Goal: Task Accomplishment & Management: Contribute content

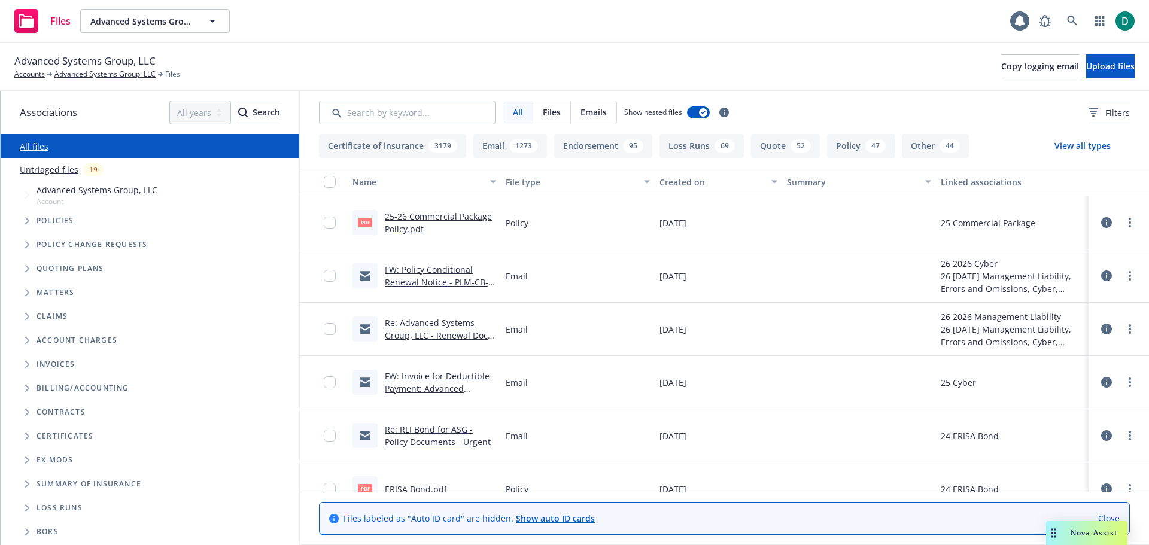
click at [27, 222] on icon "Tree Example" at bounding box center [27, 220] width 4 height 7
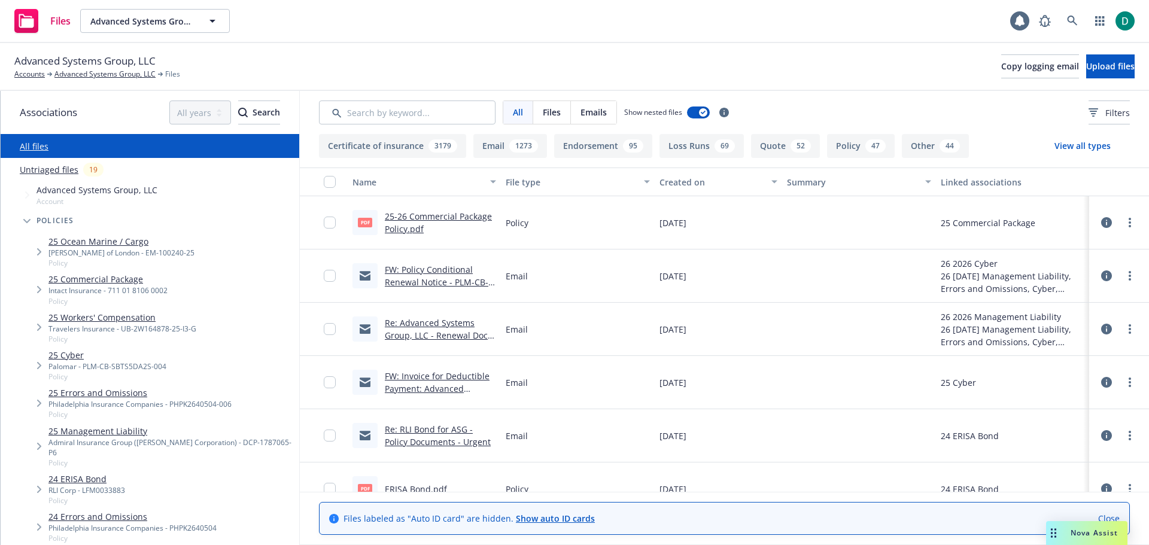
click at [39, 291] on icon "Tree Example" at bounding box center [39, 289] width 4 height 7
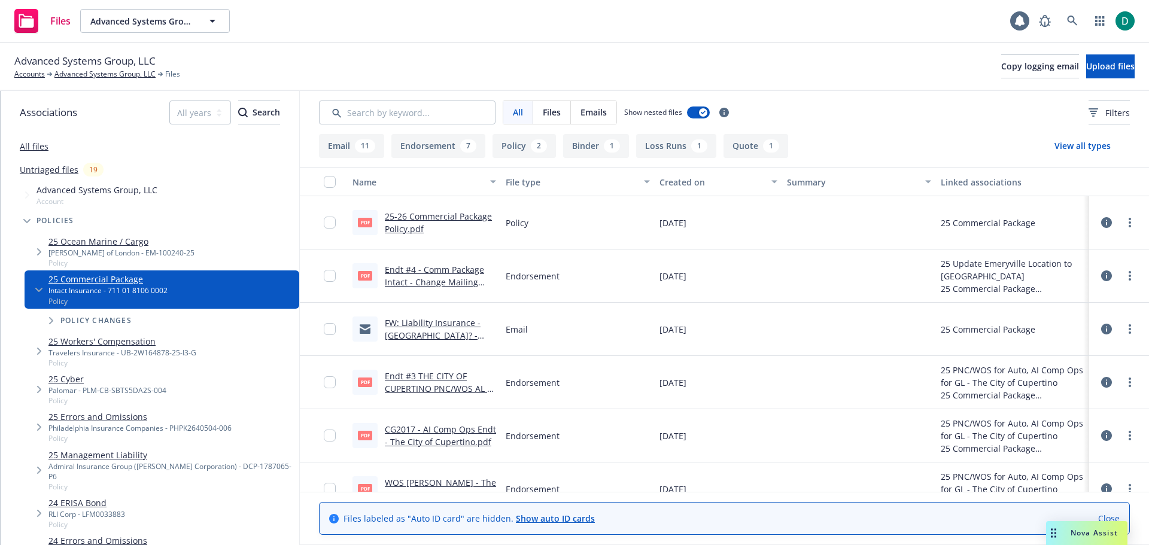
click at [522, 150] on button "Policy 2" at bounding box center [523, 146] width 63 height 24
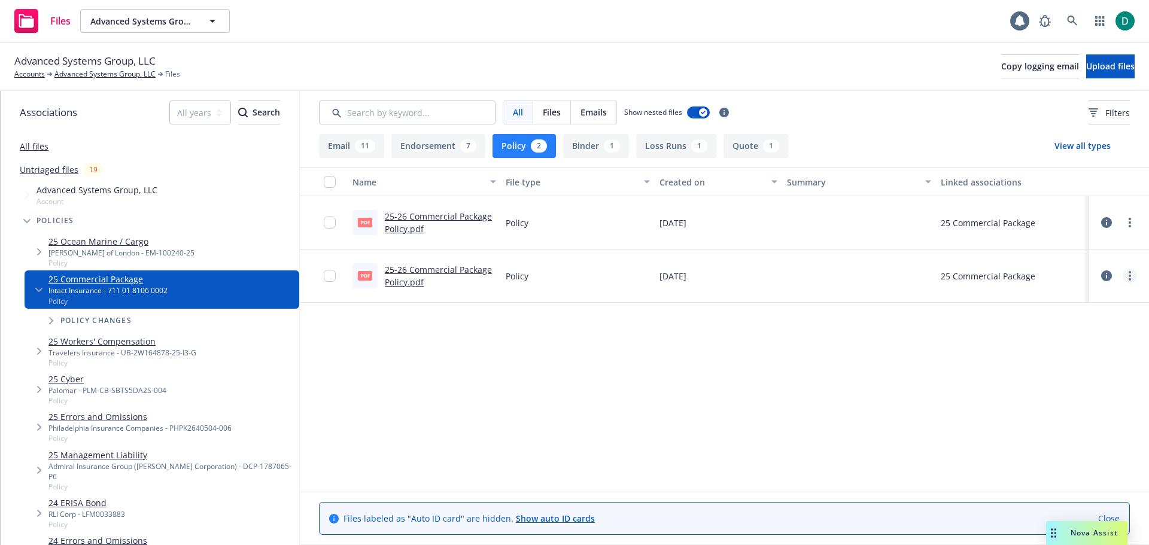
click at [1129, 276] on circle "more" at bounding box center [1129, 276] width 2 height 2
click at [1058, 305] on link "Archive" at bounding box center [1076, 300] width 119 height 24
click at [92, 73] on link "Advanced Systems Group, LLC" at bounding box center [104, 74] width 101 height 11
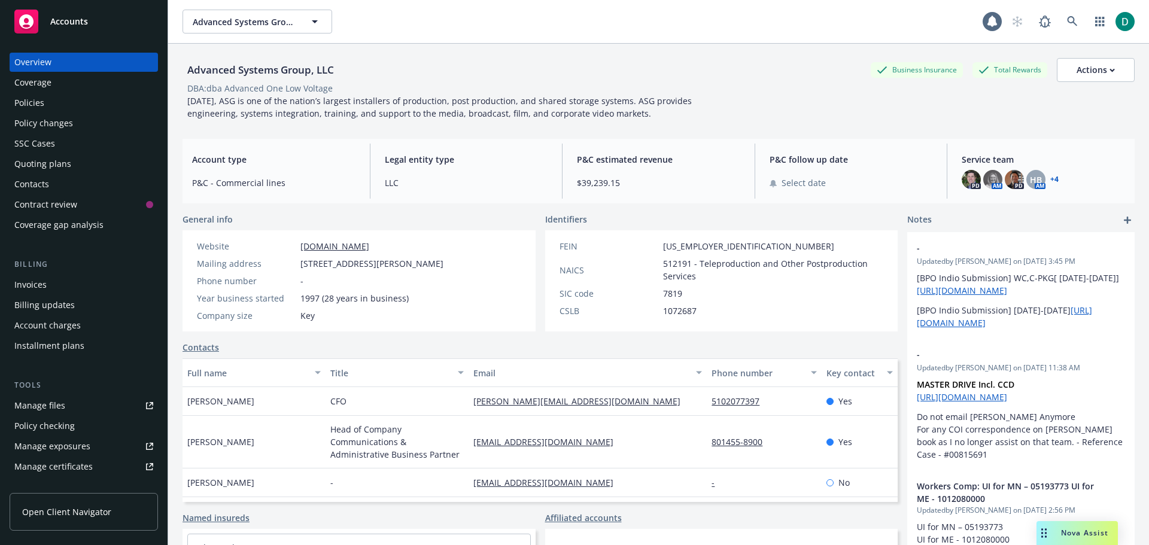
click at [40, 99] on div "Policies" at bounding box center [29, 102] width 30 height 19
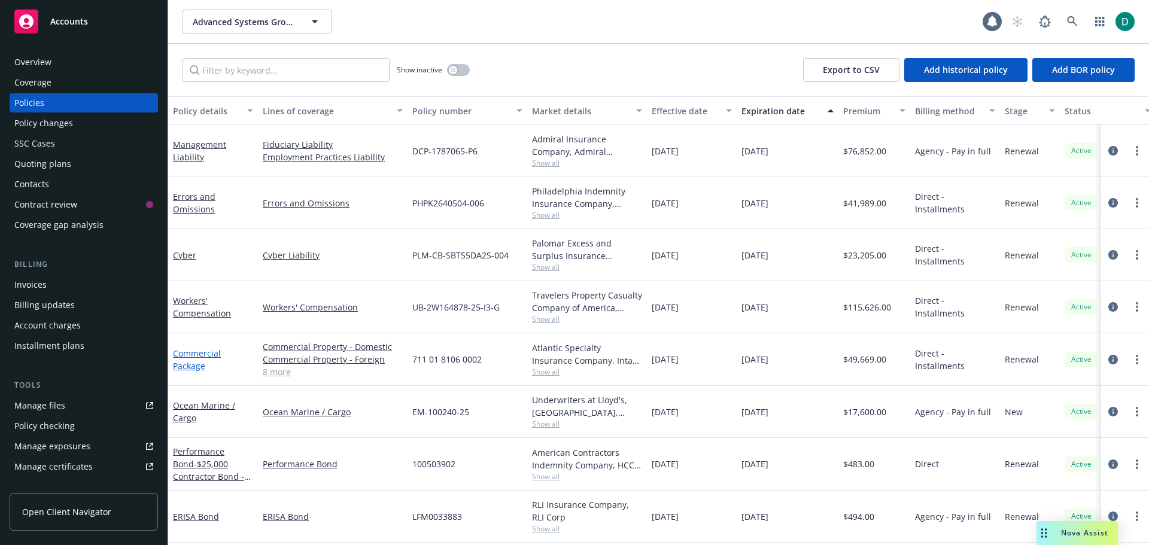
click at [187, 357] on link "Commercial Package" at bounding box center [197, 360] width 48 height 24
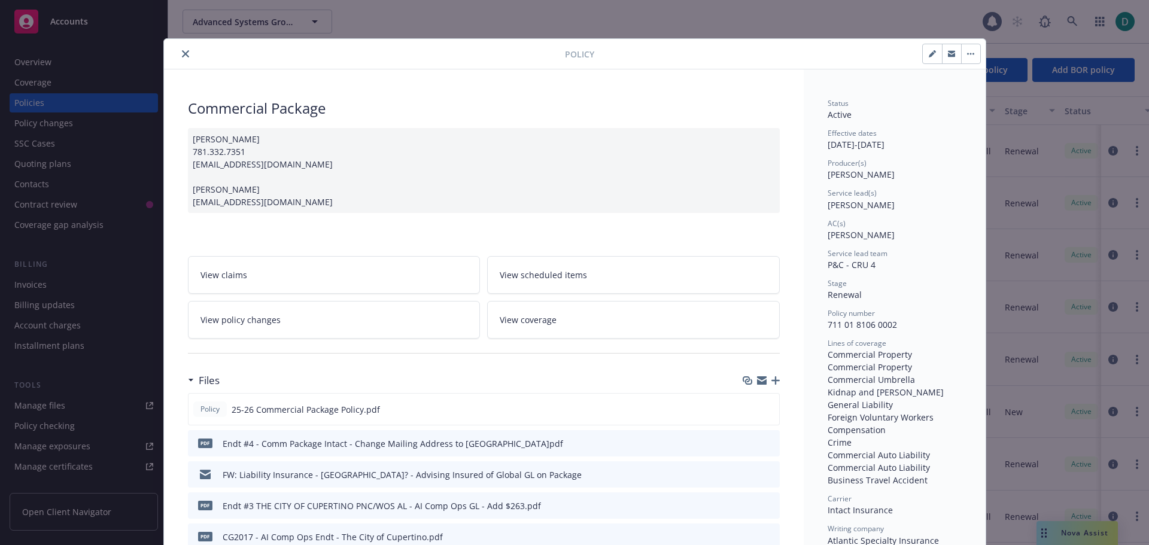
click at [178, 53] on button "close" at bounding box center [185, 54] width 14 height 14
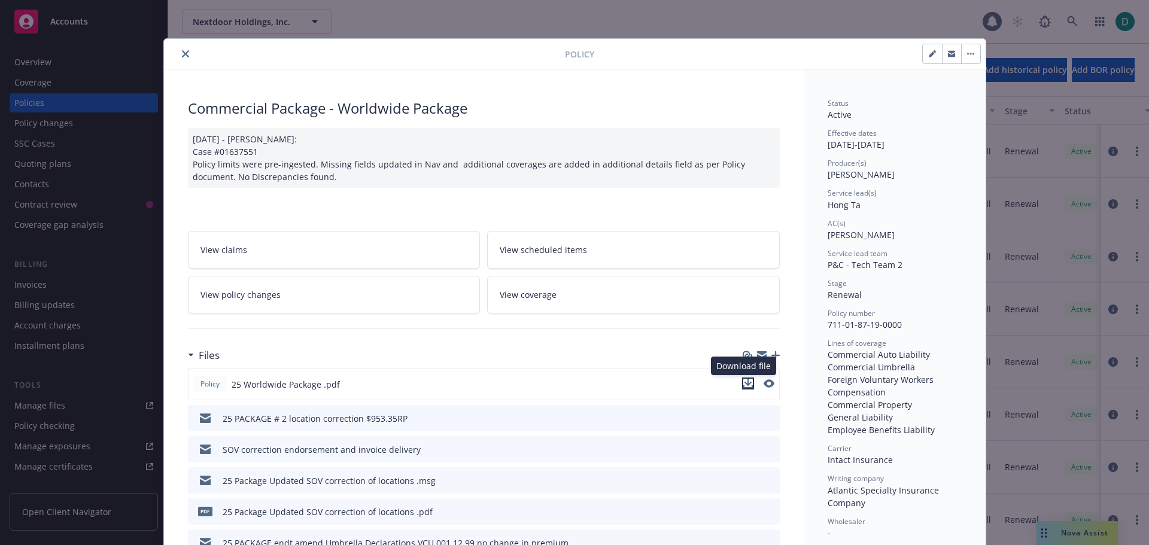
click at [747, 382] on icon "download file" at bounding box center [748, 384] width 10 height 10
click at [771, 352] on icon "button" at bounding box center [775, 355] width 8 height 8
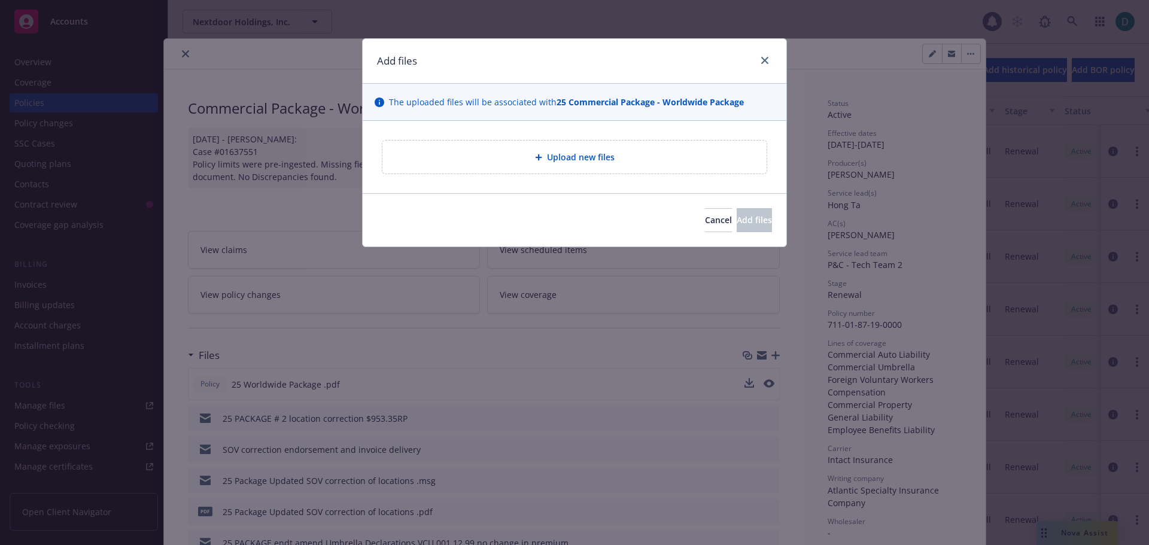
click at [573, 153] on span "Upload new files" at bounding box center [581, 157] width 68 height 13
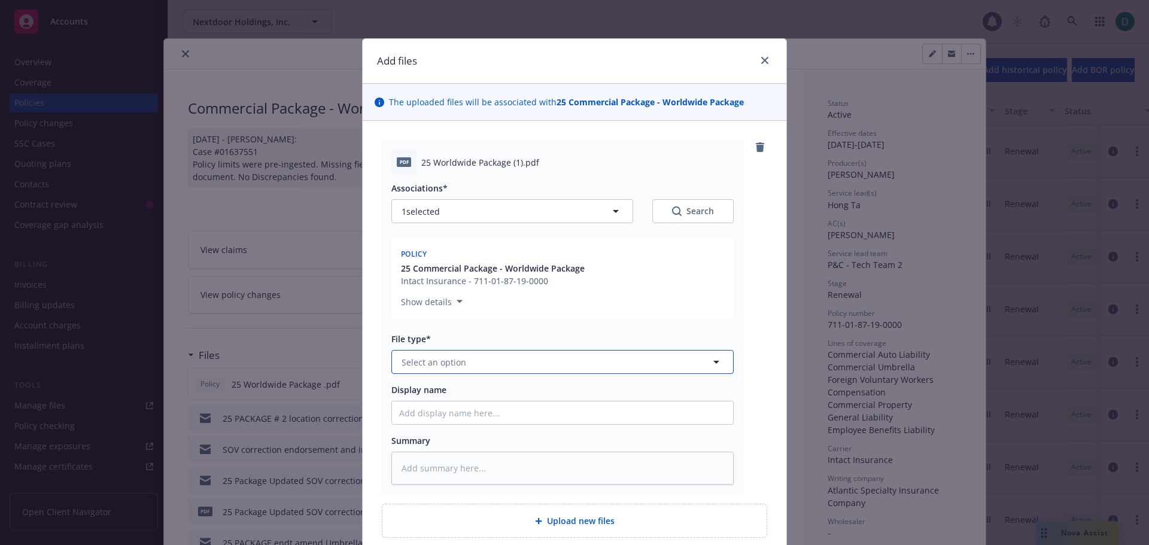
click at [481, 364] on button "Select an option" at bounding box center [562, 362] width 342 height 24
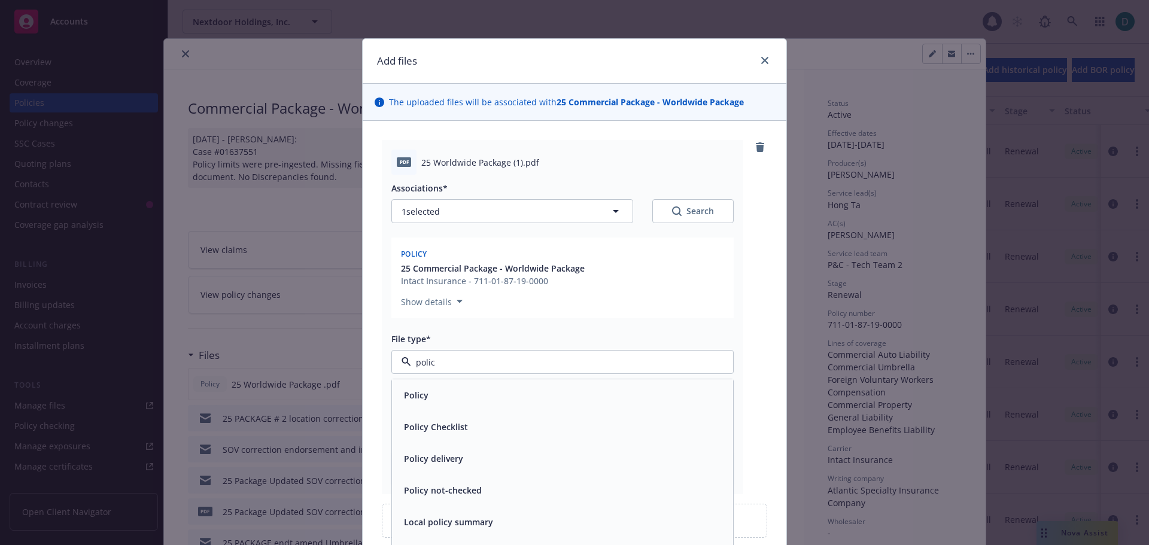
type input "policy"
click at [430, 402] on div "Policy" at bounding box center [562, 394] width 327 height 17
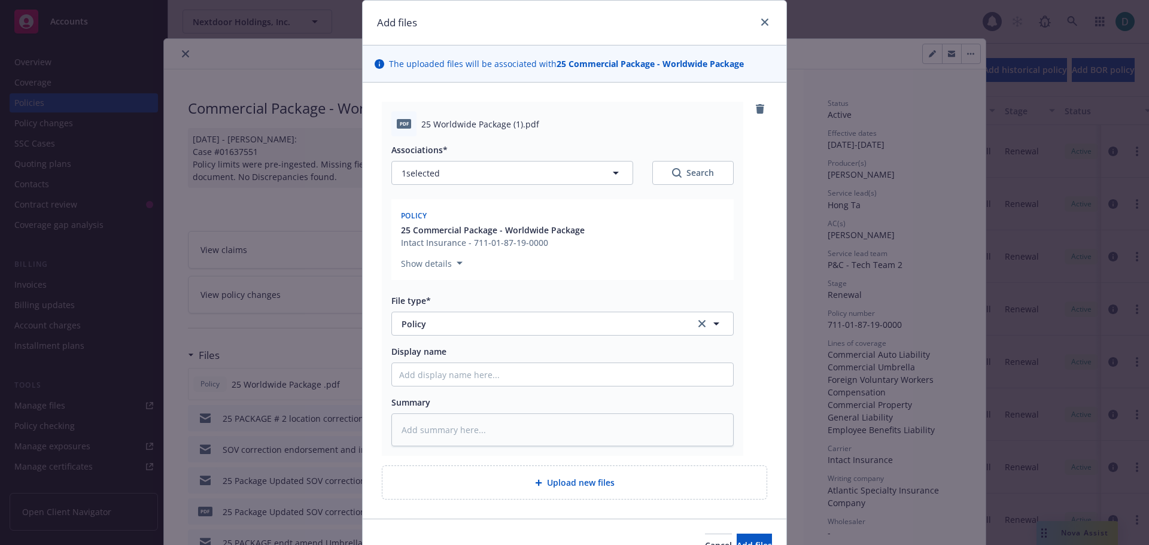
scroll to position [60, 0]
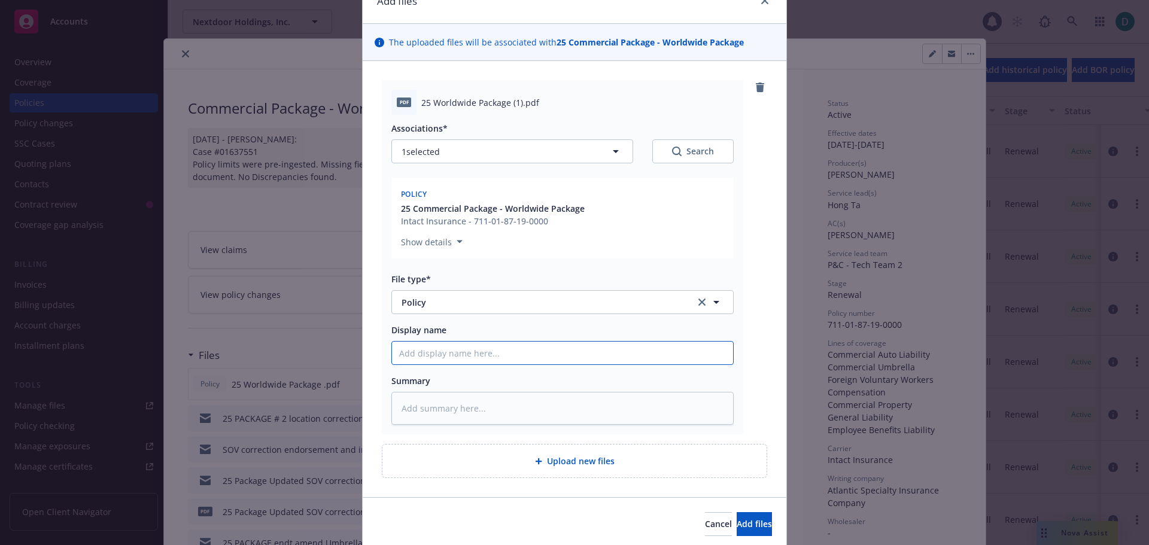
drag, startPoint x: 430, startPoint y: 356, endPoint x: 433, endPoint y: 347, distance: 9.3
click at [430, 355] on input "Display name" at bounding box center [562, 353] width 341 height 23
type textarea "x"
type input "2"
type textarea "x"
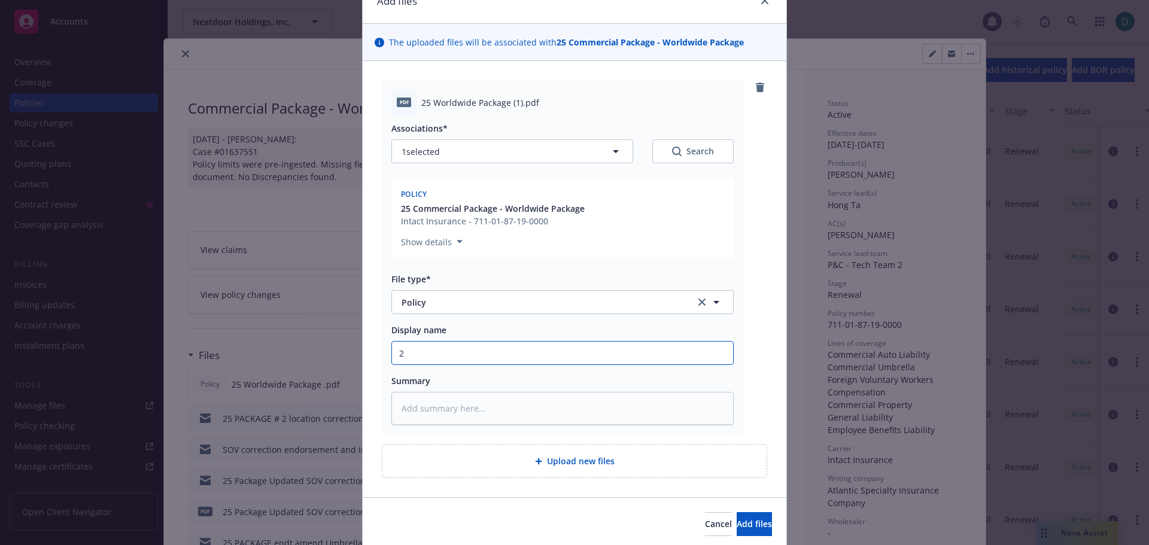
type input "25"
type textarea "x"
type input "25-"
type textarea "x"
type input "25-26"
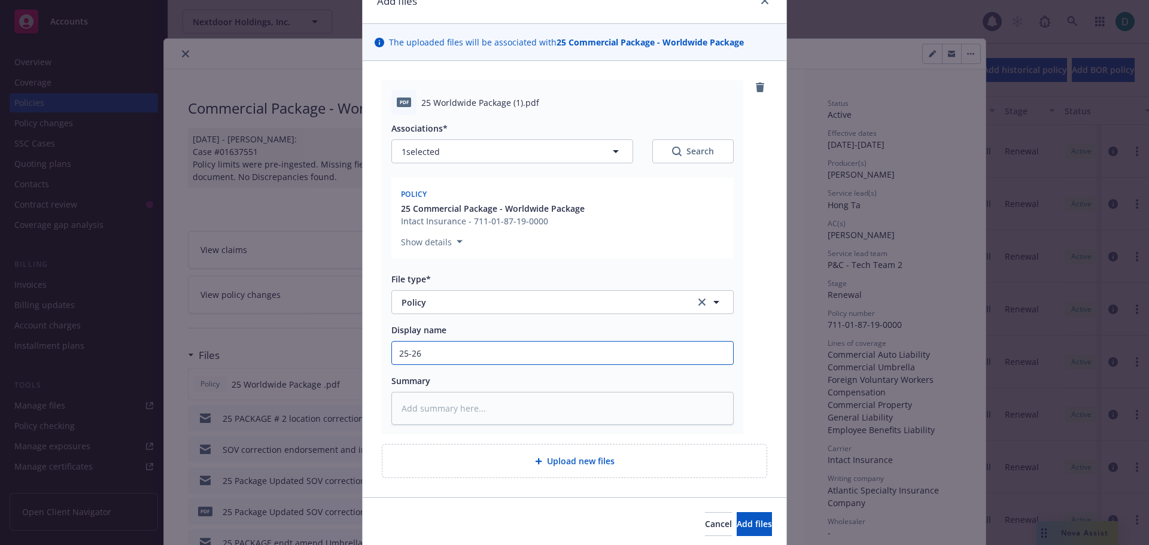
type textarea "x"
type input "25-26"
type textarea "x"
type input "25-26 W"
type textarea "x"
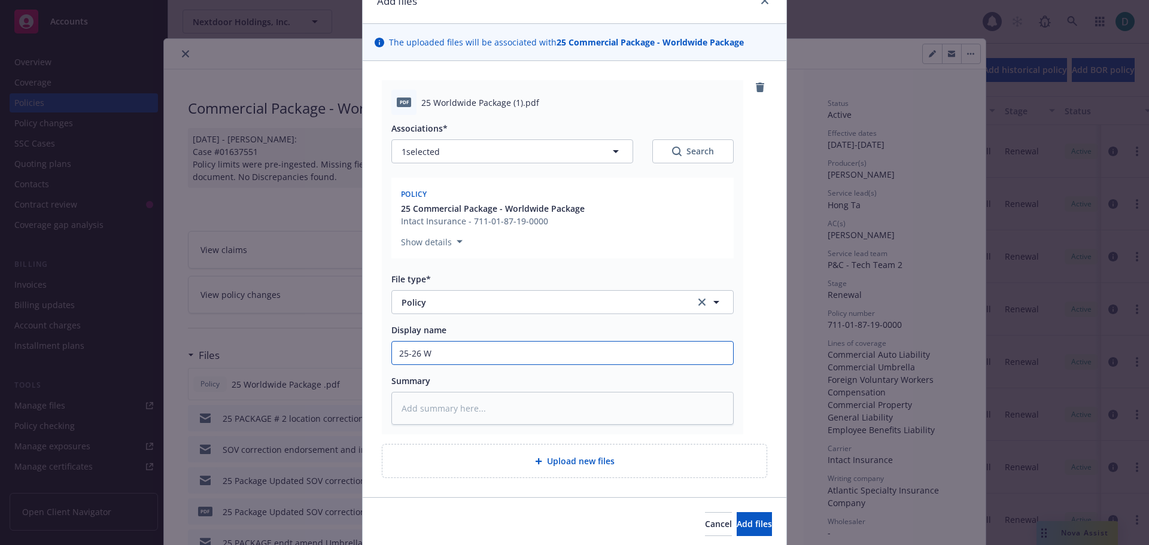
type input "25-26 Wo"
type textarea "x"
type input "25-26 Wor"
type textarea "x"
type input "25-26 Work"
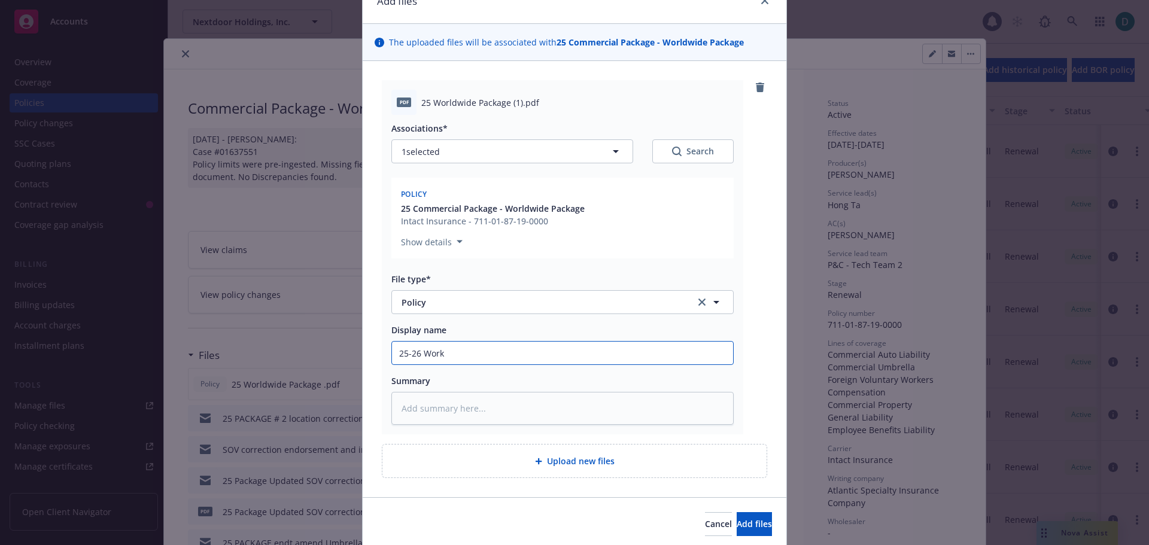
type textarea "x"
type input "25-26 Wor"
type textarea "x"
type input "25-26 Worl"
type textarea "x"
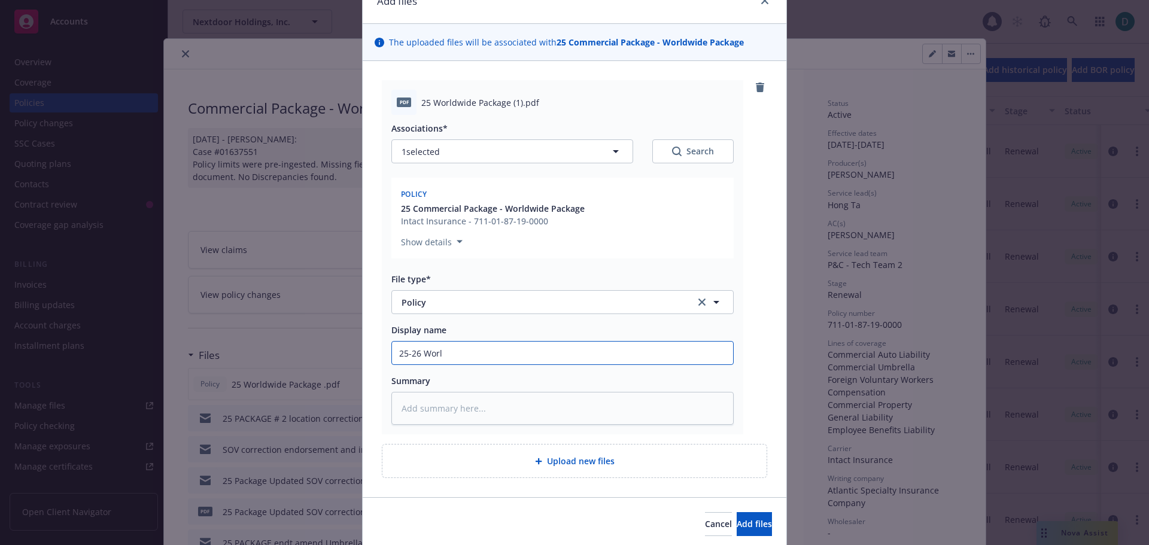
type input "25-26 World"
type textarea "x"
type input "25-26 Worldw"
type textarea "x"
type input "25-26 Worldwi"
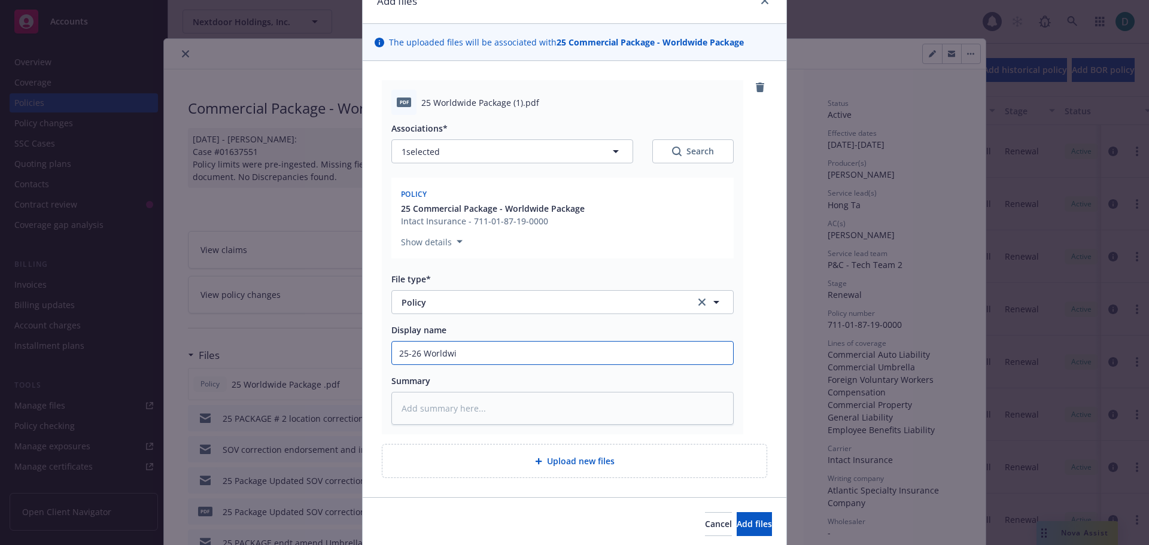
type textarea "x"
type input "25-26 Worldwid"
type textarea "x"
type input "25-26 Worldwide"
type textarea "x"
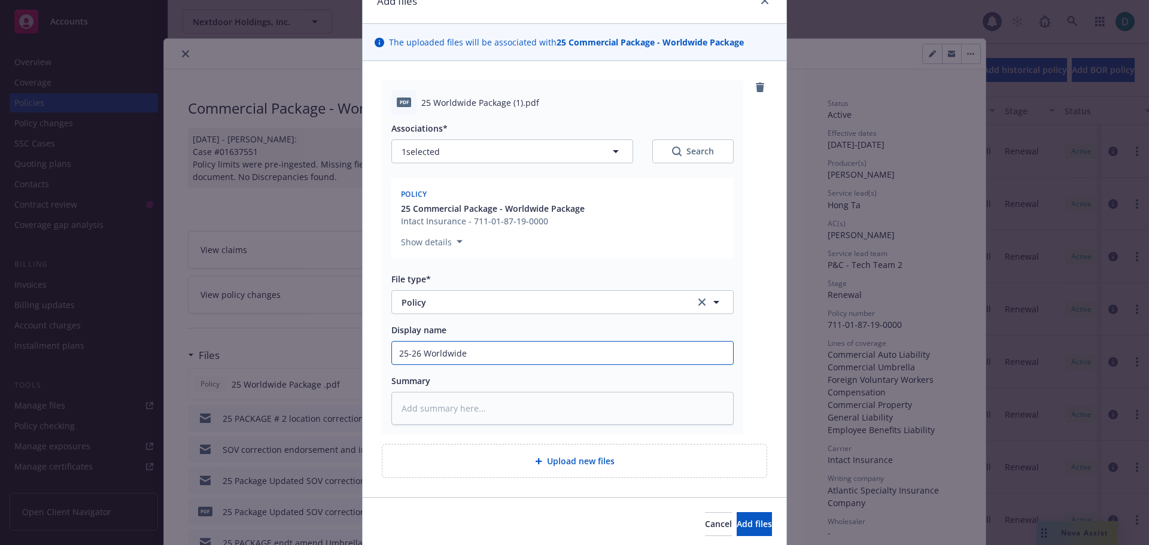
type input "25-26 Worldwide"
type textarea "x"
type input "25-26 Worldwide P"
type textarea "x"
type input "25-26 Worldwide Pa"
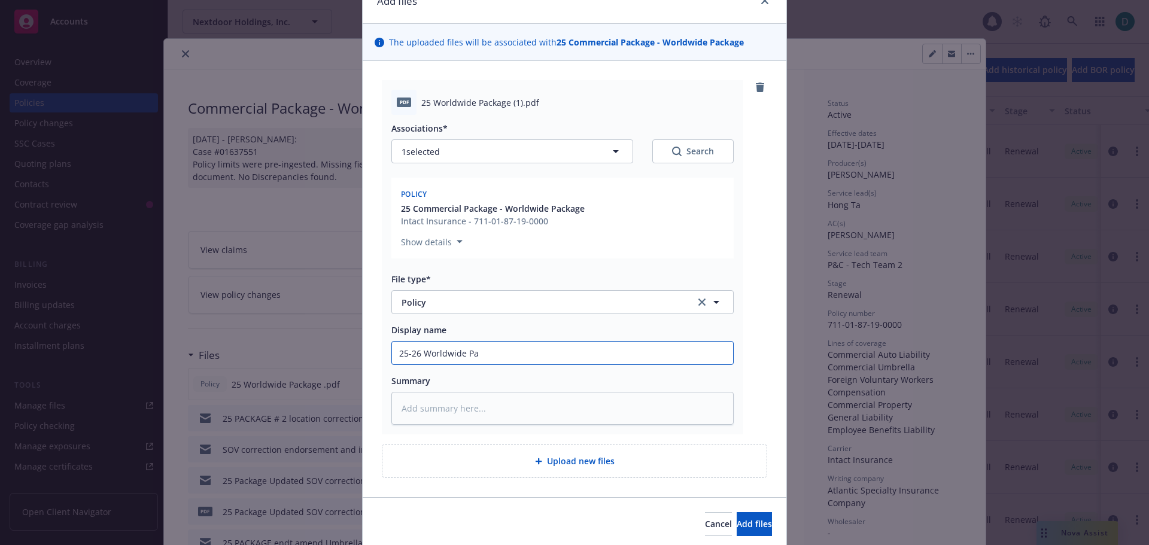
type textarea "x"
type input "25-26 Worldwide Pac"
type textarea "x"
type input "25-26 Worldwide Pack"
type textarea "x"
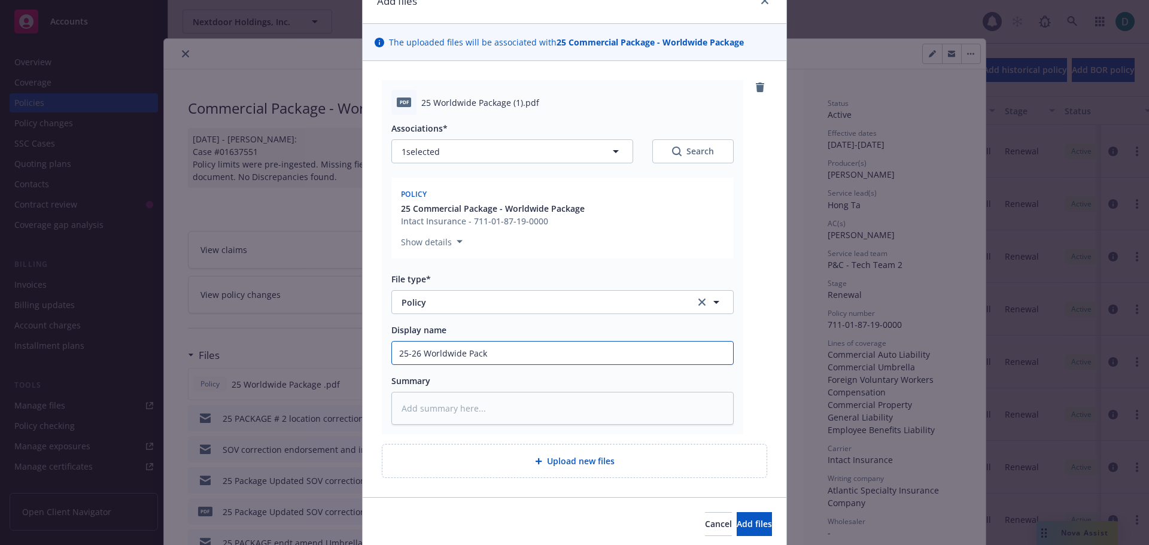
type input "25-26 Worldwide Packa"
type textarea "x"
type input "25-26 Worldwide Packag"
type textarea "x"
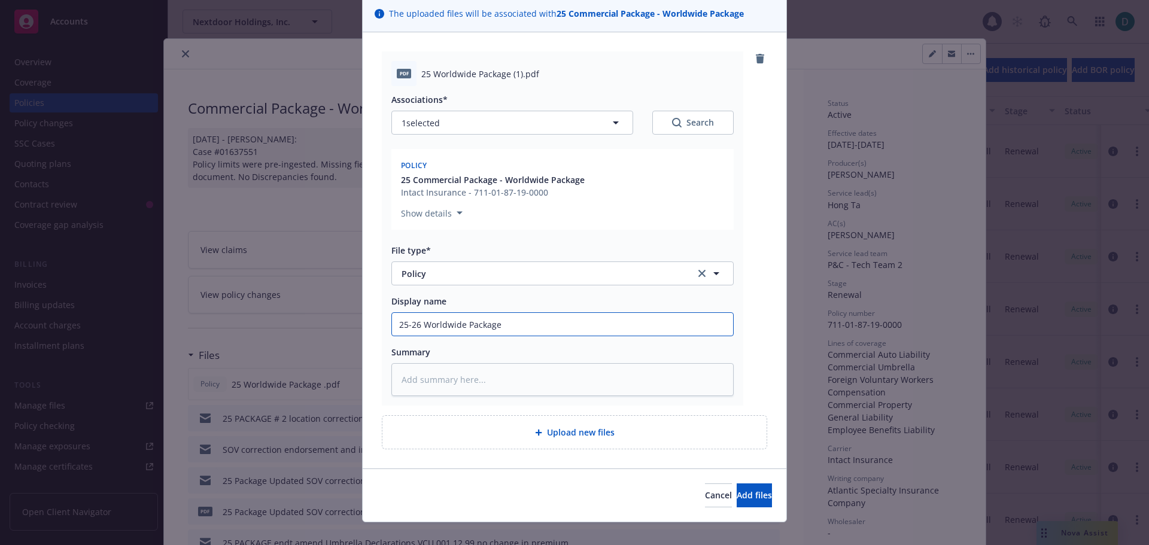
scroll to position [104, 0]
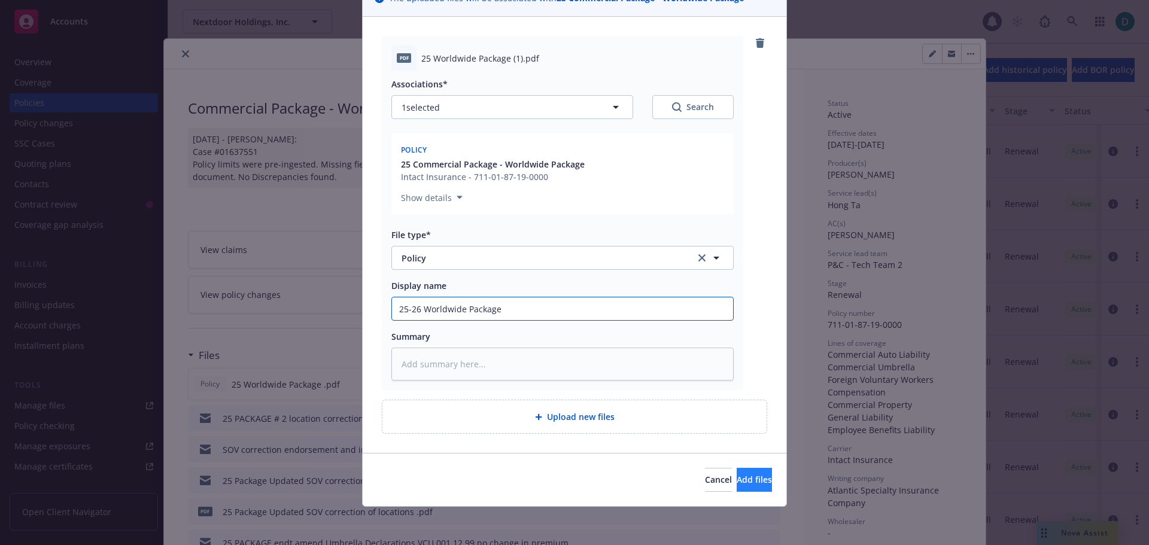
type input "25-26 Worldwide Package"
click at [736, 476] on span "Add files" at bounding box center [753, 479] width 35 height 11
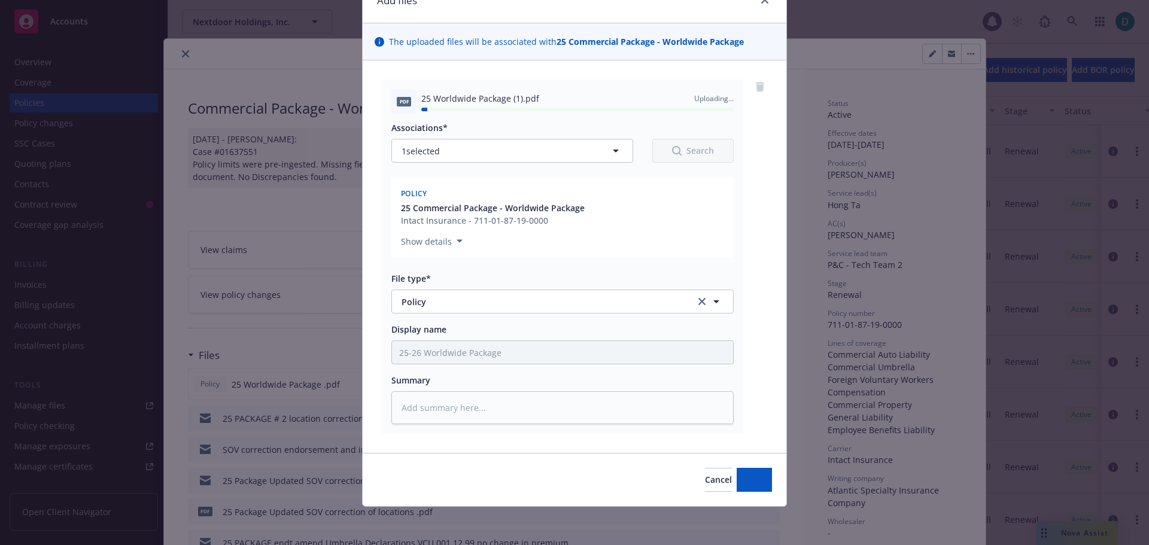
type textarea "x"
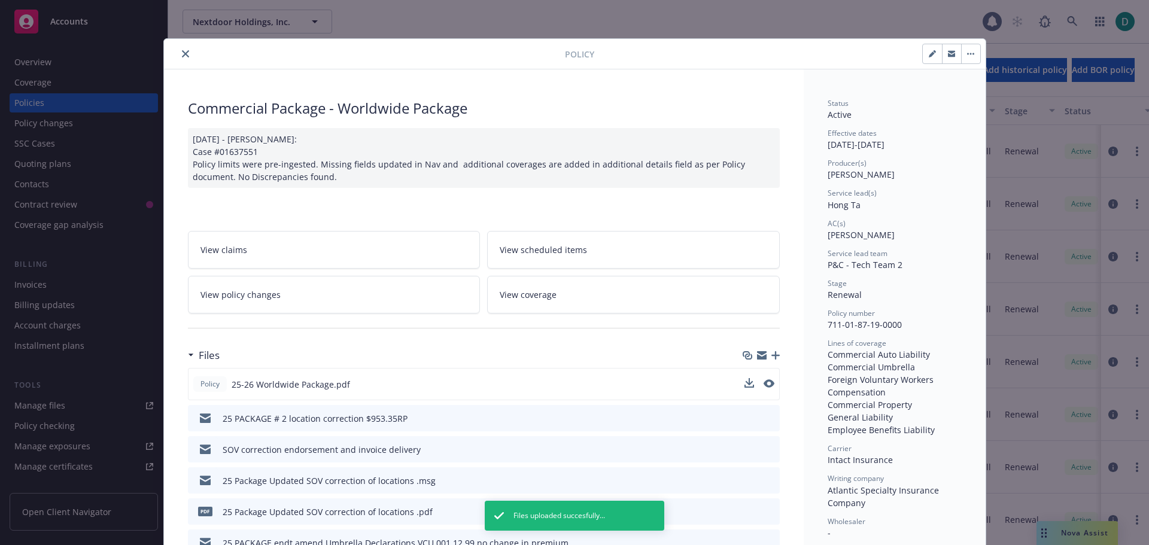
drag, startPoint x: 181, startPoint y: 57, endPoint x: 118, endPoint y: 114, distance: 84.7
click at [181, 57] on button "close" at bounding box center [185, 54] width 14 height 14
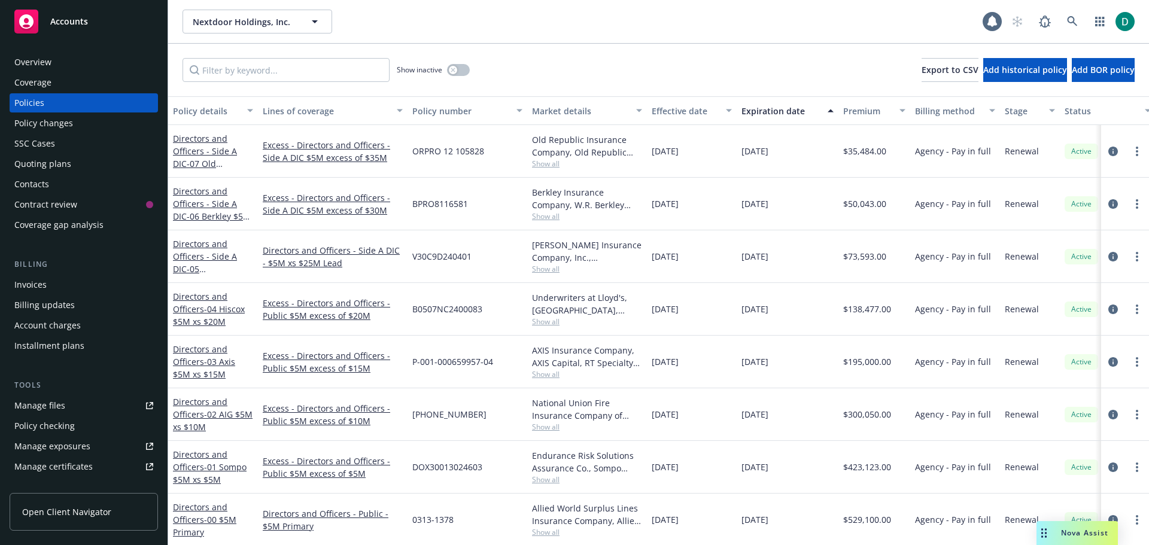
click at [1066, 534] on span "Nova Assist" at bounding box center [1084, 533] width 47 height 10
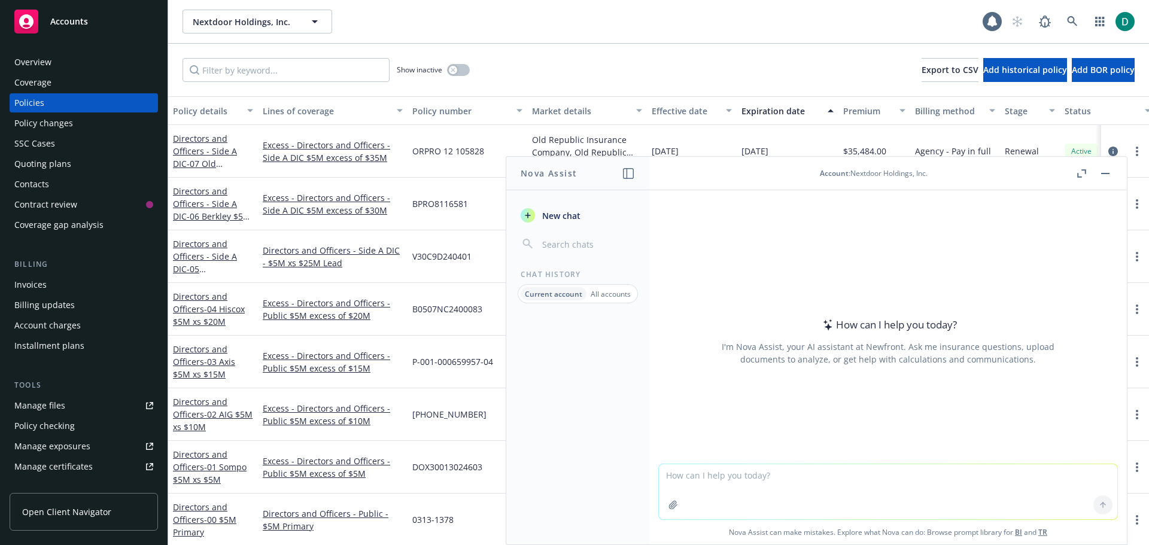
click at [754, 490] on textarea at bounding box center [888, 491] width 458 height 55
type textarea "What industries would have a need for a Certificate of insurance tracking softw…"
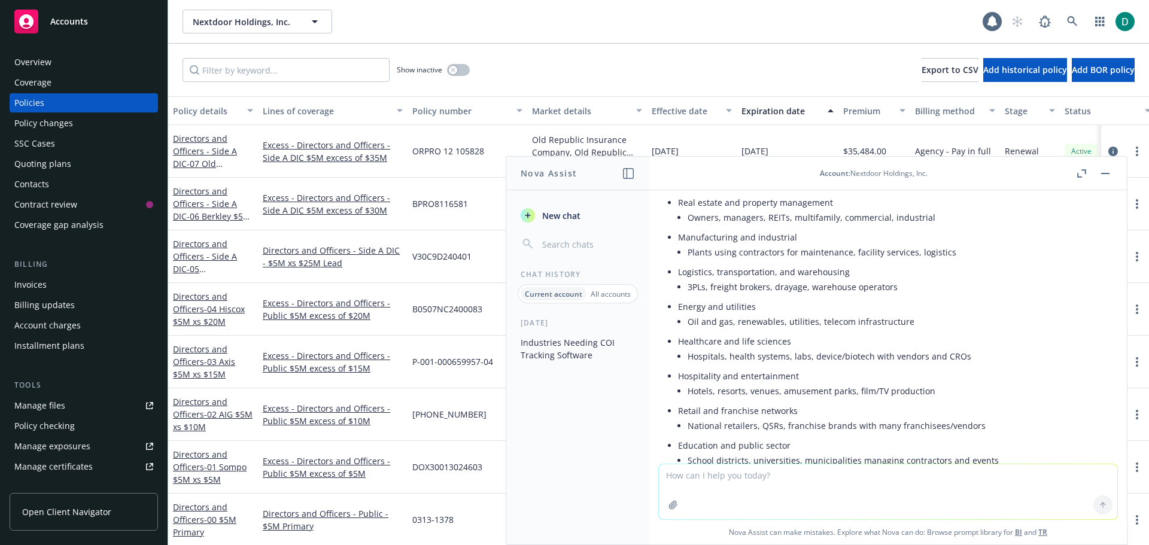
scroll to position [179, 0]
